Goal: Task Accomplishment & Management: Manage account settings

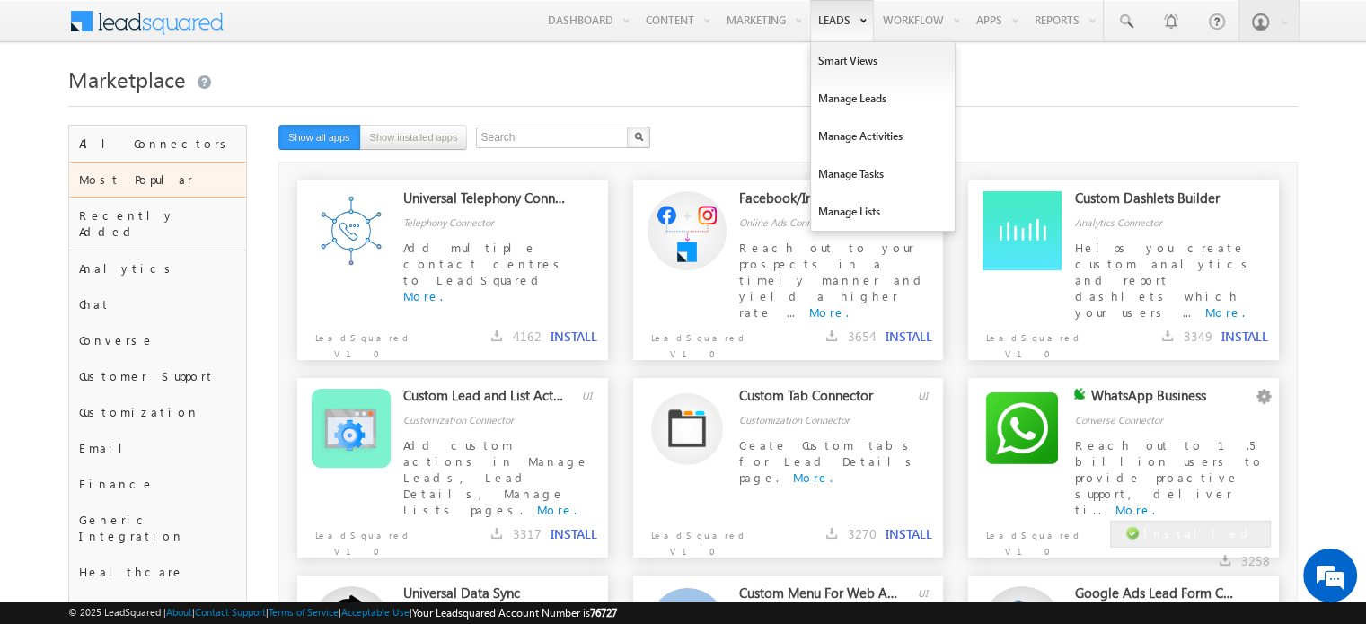
click at [854, 29] on link "Leads" at bounding box center [842, 20] width 64 height 41
click at [851, 60] on link "Smart Views" at bounding box center [883, 61] width 144 height 38
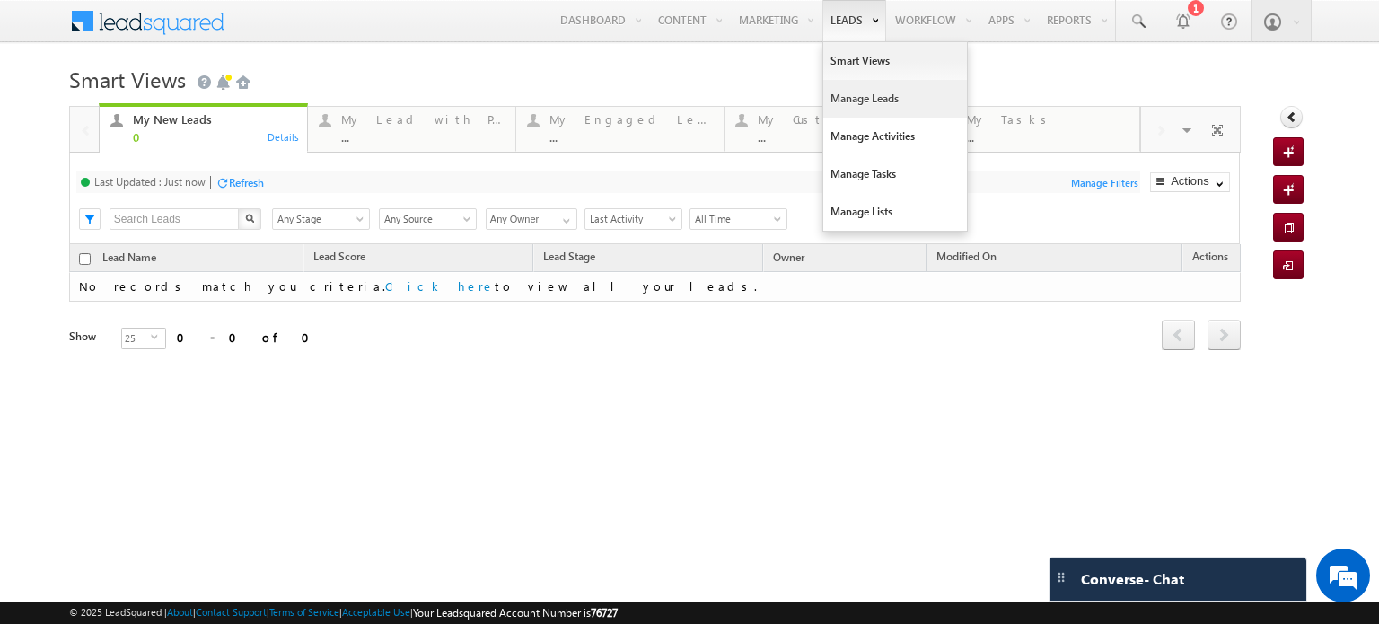
click at [880, 98] on link "Manage Leads" at bounding box center [895, 99] width 144 height 38
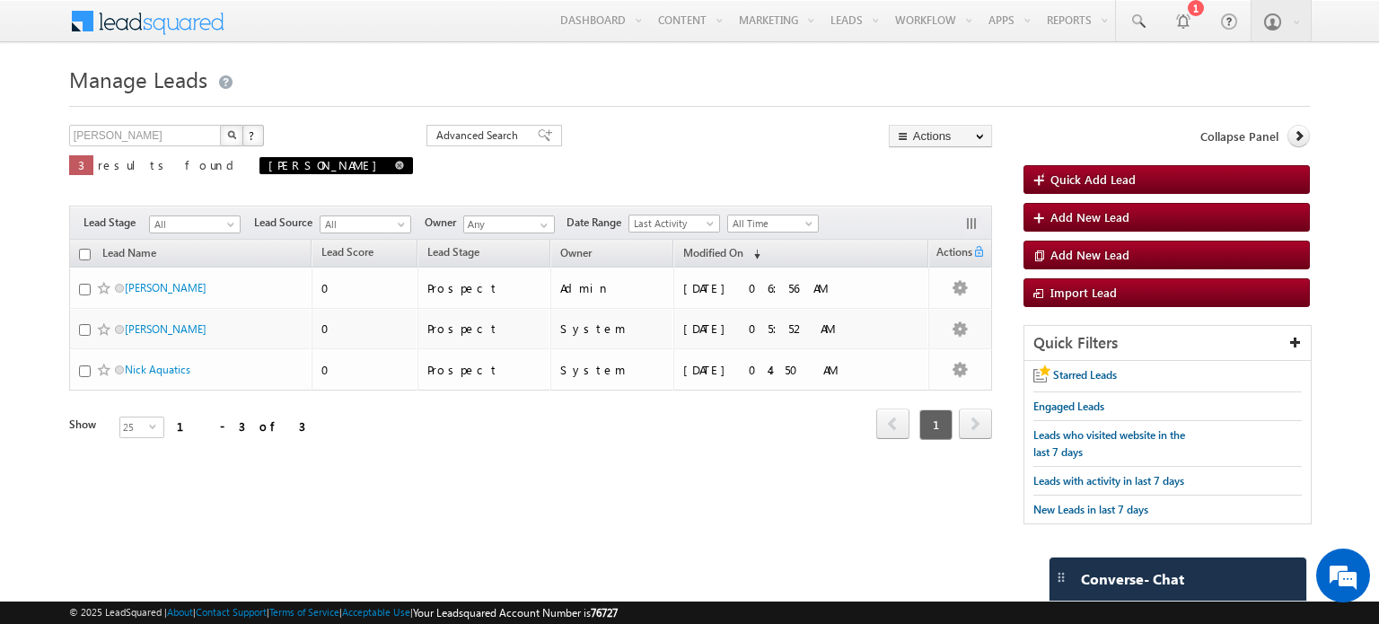
click at [395, 168] on span at bounding box center [399, 165] width 9 height 9
type input "Search Leads"
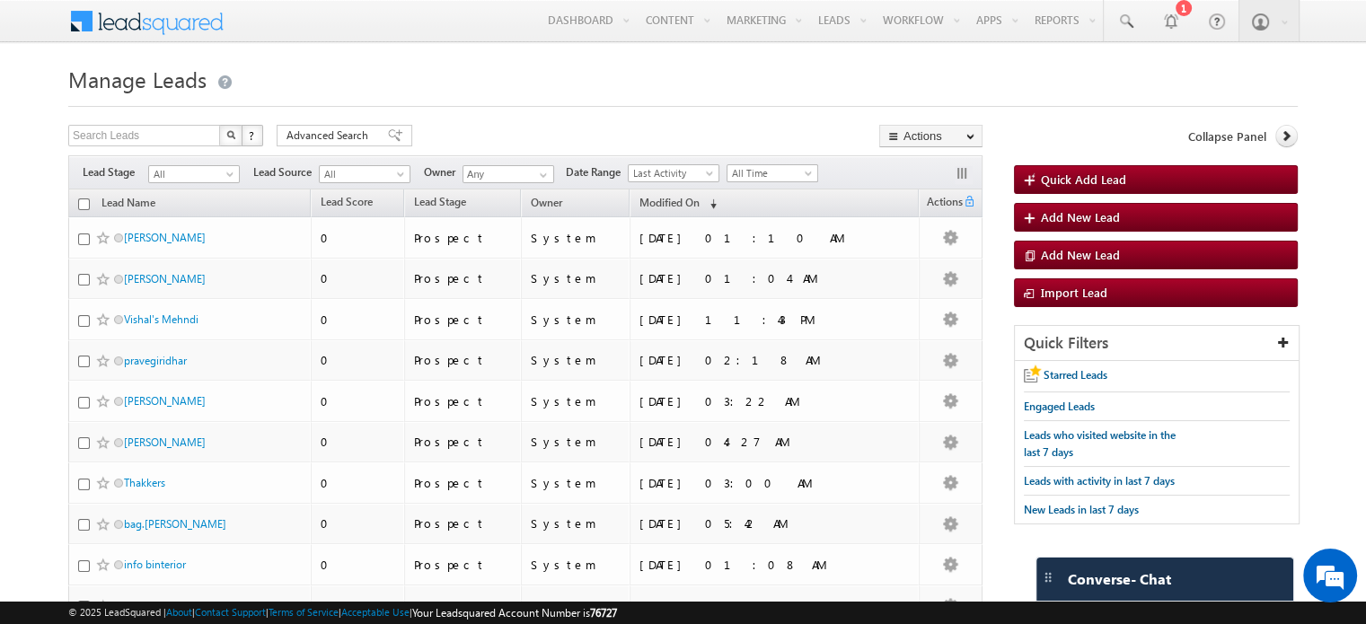
click at [88, 207] on input "checkbox" at bounding box center [84, 204] width 12 height 12
checkbox input "true"
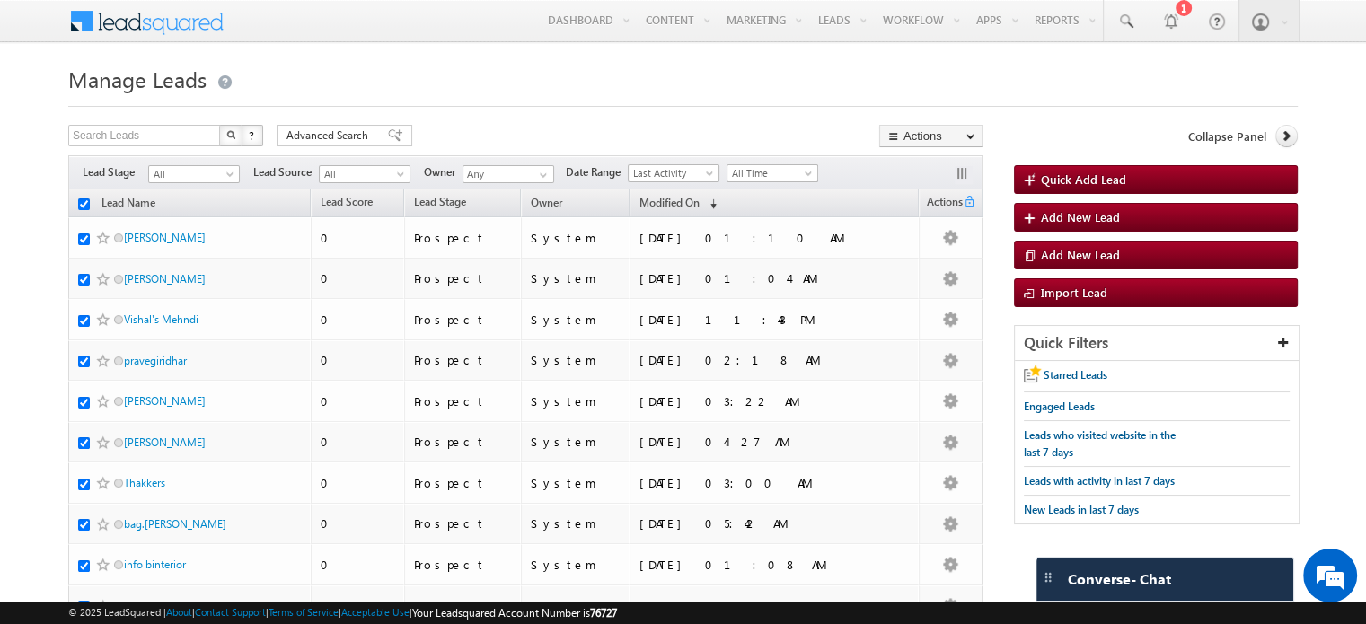
checkbox input "true"
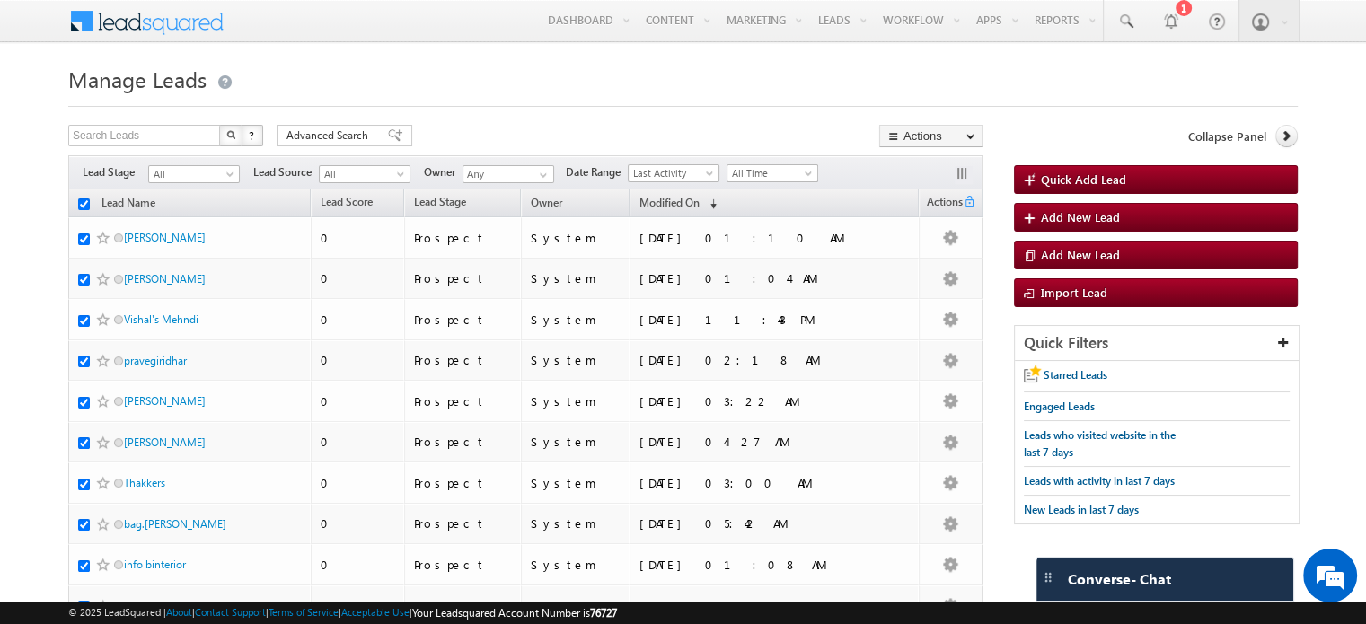
checkbox input "true"
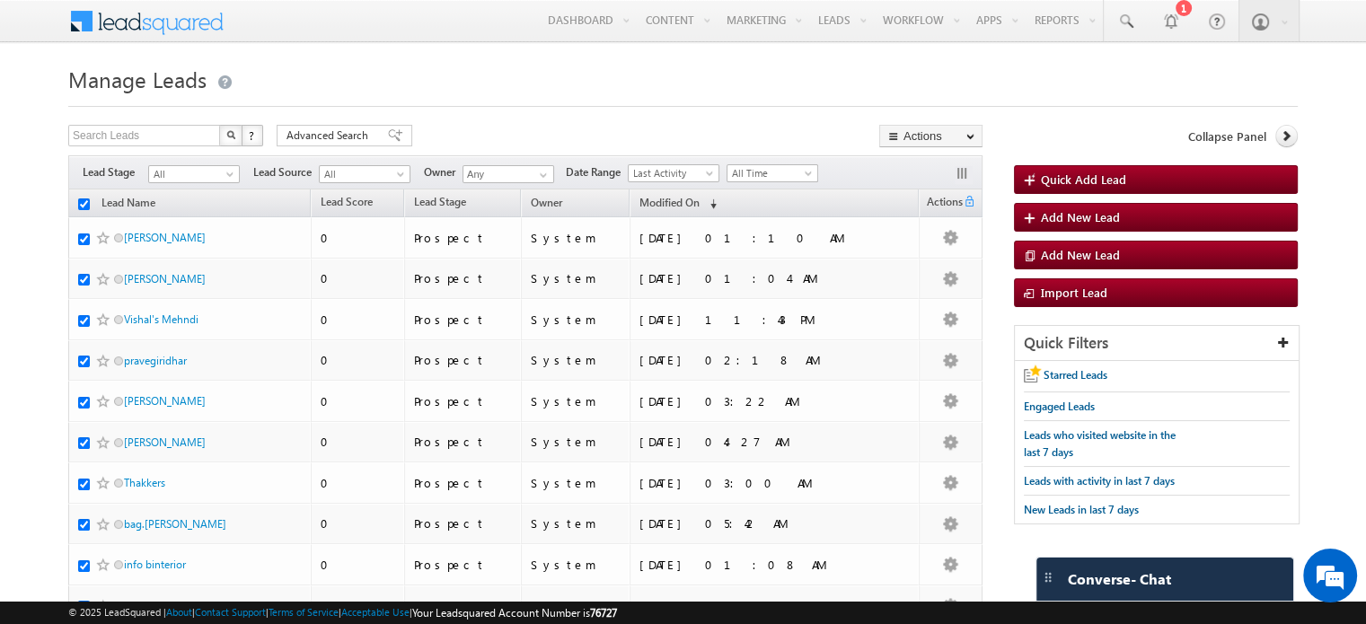
checkbox input "true"
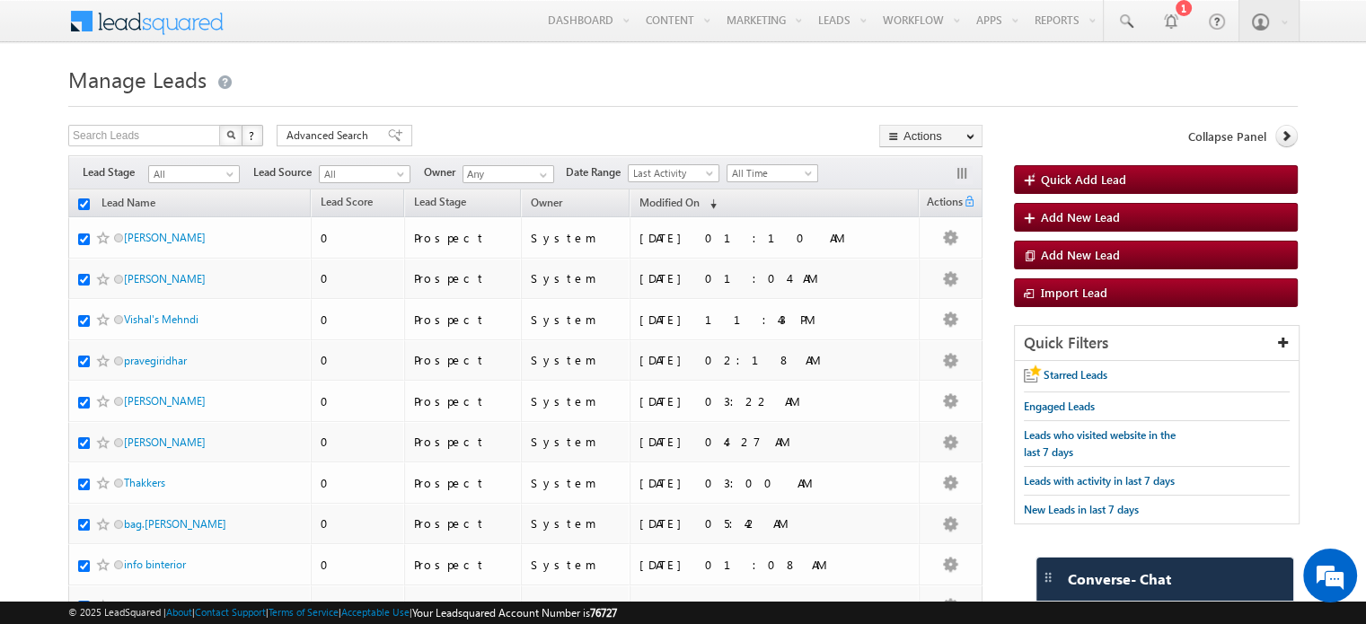
checkbox input "true"
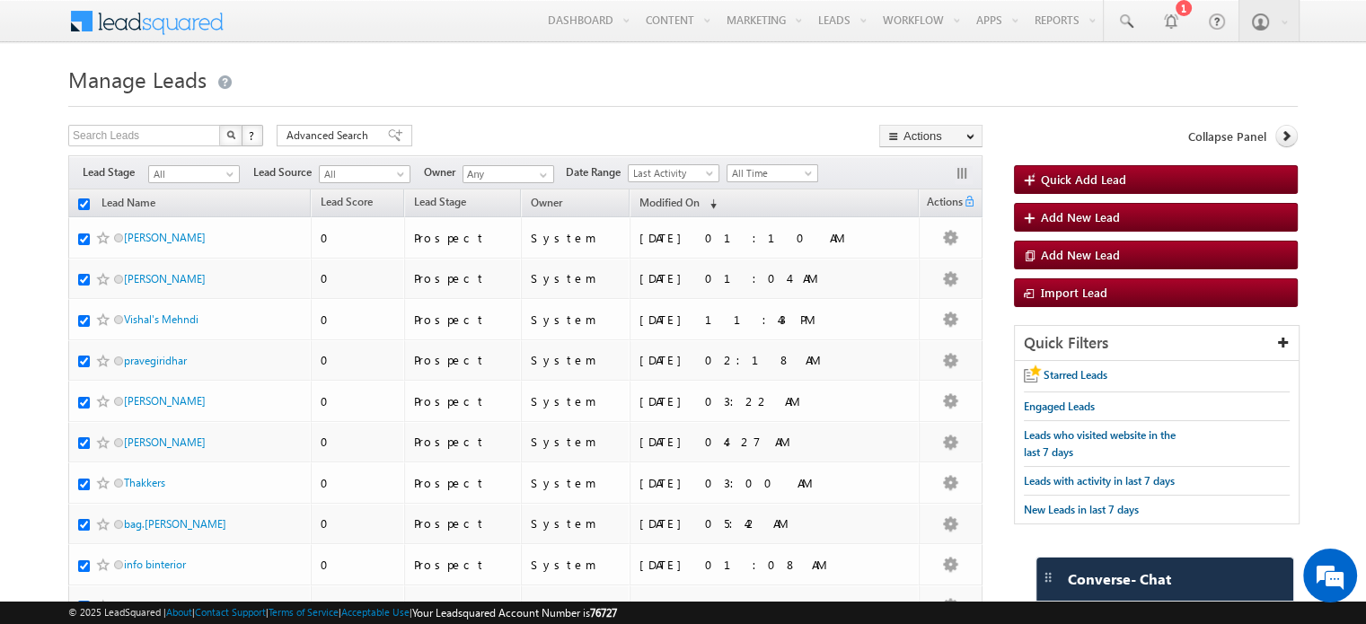
checkbox input "true"
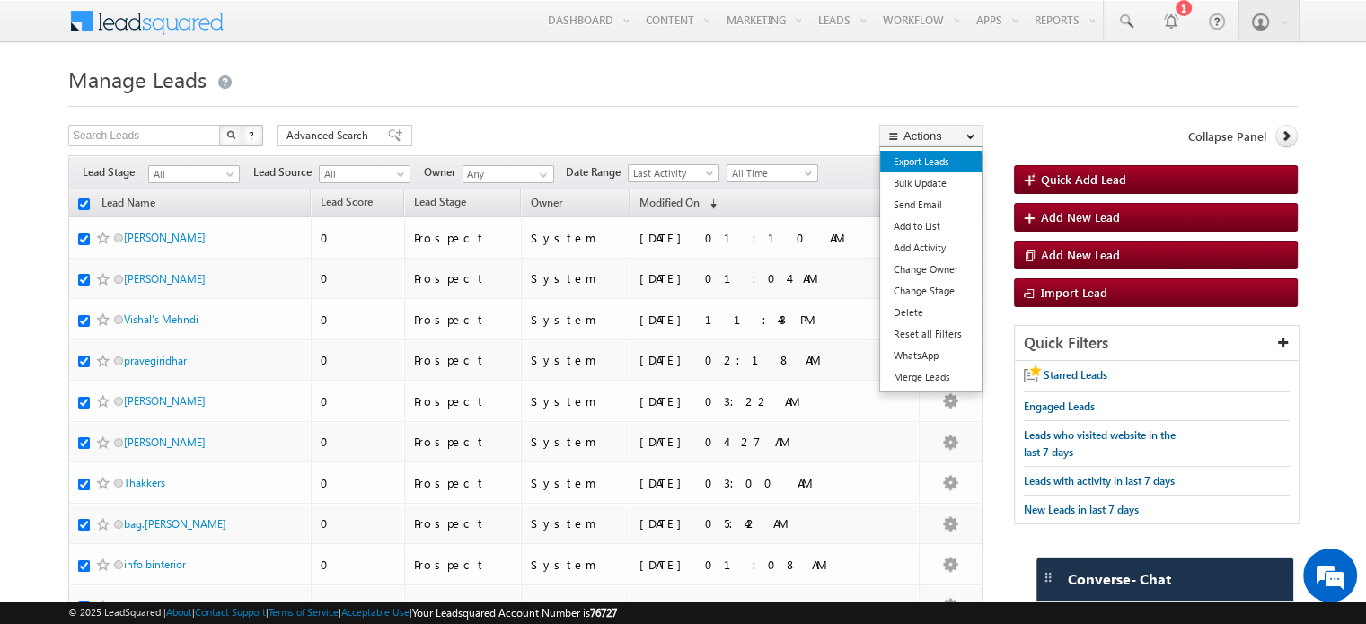
click at [945, 157] on link "Export Leads" at bounding box center [930, 162] width 101 height 22
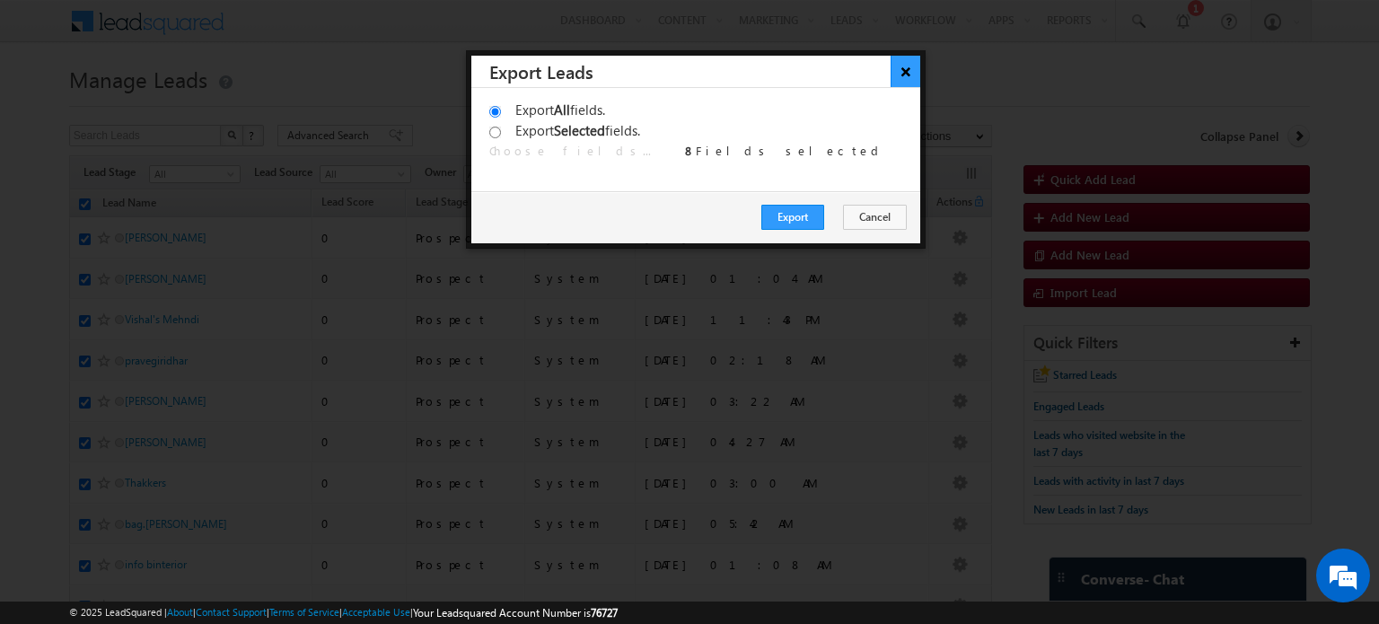
click at [902, 71] on button "×" at bounding box center [906, 71] width 30 height 31
